Goal: Check status

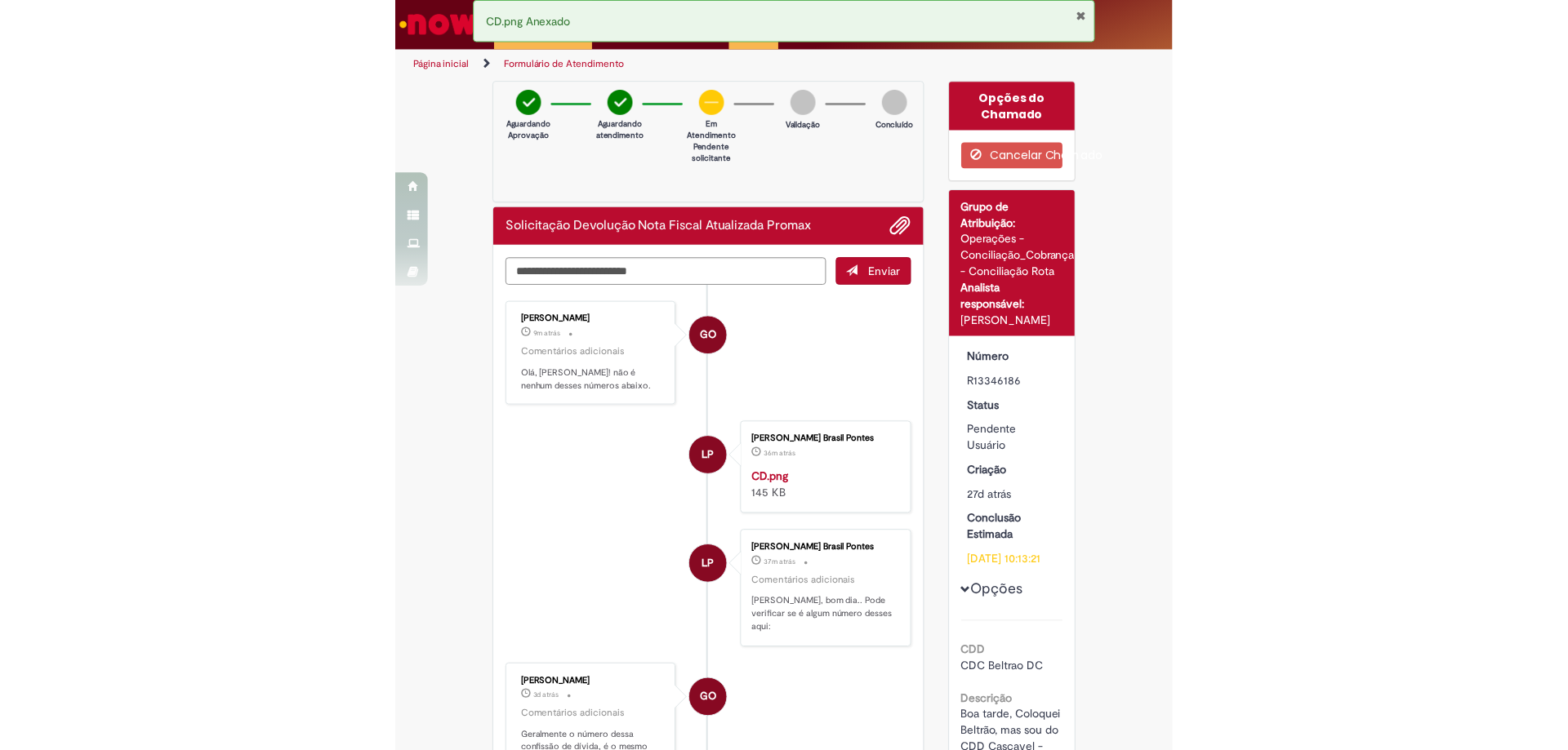
scroll to position [82, 0]
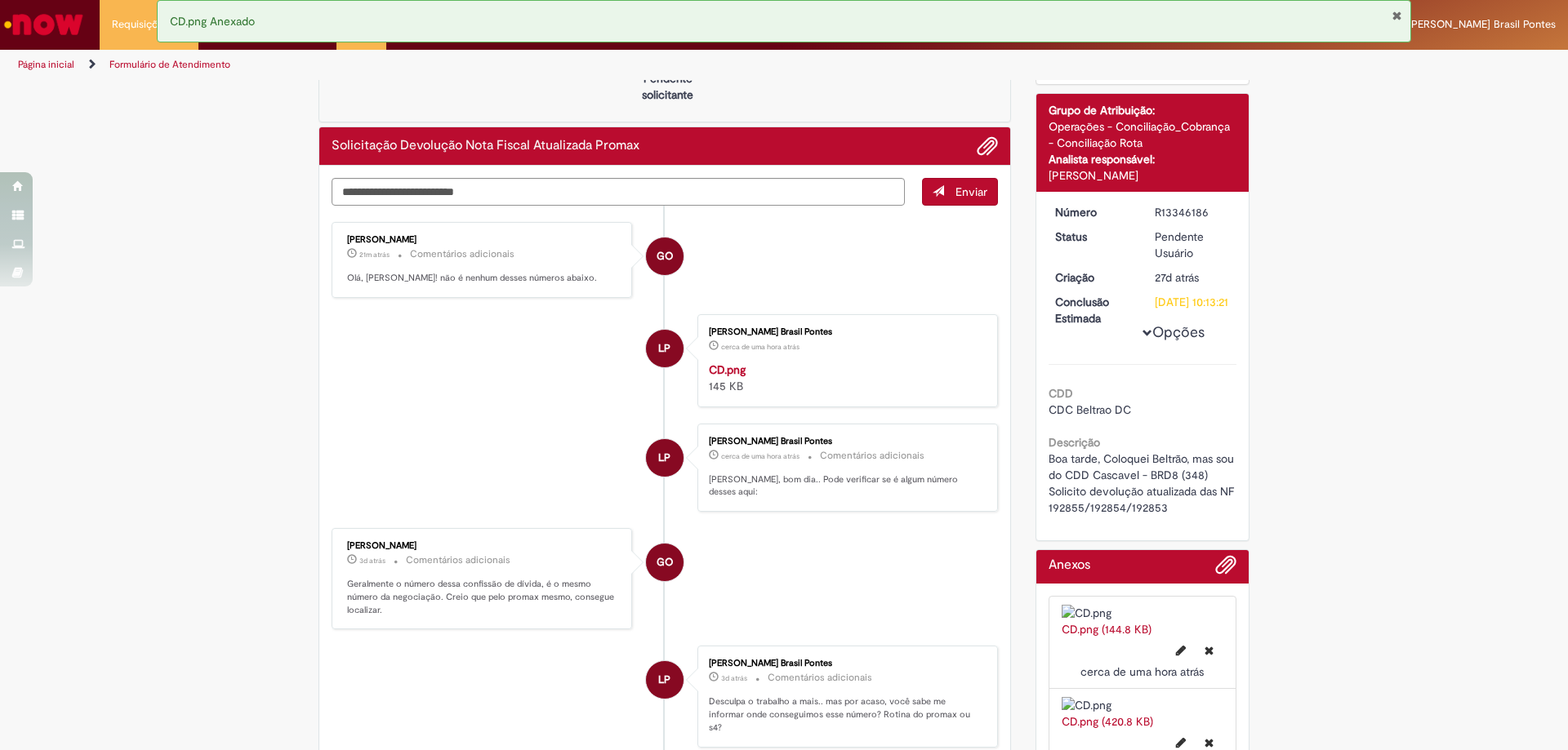
click at [783, 218] on div "R13346186" at bounding box center [1192, 212] width 76 height 16
copy div "R13346186"
